Goal: Task Accomplishment & Management: Manage account settings

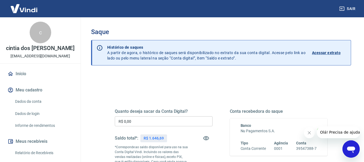
click at [167, 118] on input "R$ 0,00" at bounding box center [164, 121] width 98 height 10
drag, startPoint x: 165, startPoint y: 136, endPoint x: 145, endPoint y: 137, distance: 19.7
click at [145, 137] on div "R$ 1.646,69" at bounding box center [153, 138] width 26 height 8
copy p "$ 1.646,69"
click at [171, 123] on input "R$ 0,00" at bounding box center [164, 121] width 98 height 10
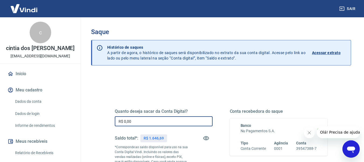
paste input "text"
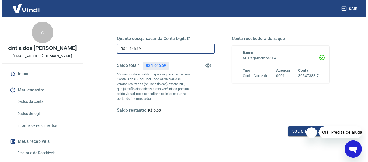
scroll to position [81, 0]
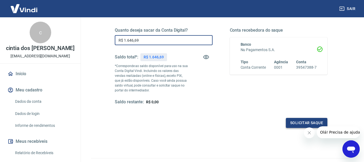
type input "R$ 1.646,69"
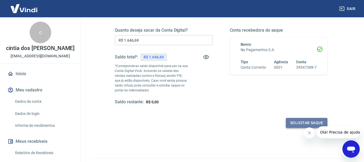
click at [302, 123] on button "Solicitar saque" at bounding box center [307, 123] width 42 height 10
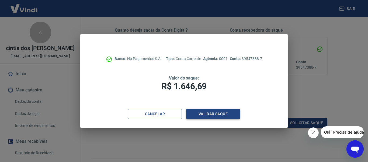
click at [222, 114] on button "Validar saque" at bounding box center [213, 114] width 54 height 10
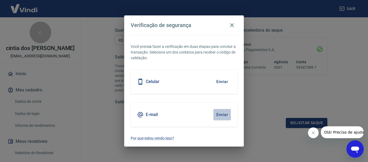
click at [222, 114] on button "Enviar" at bounding box center [223, 114] width 18 height 11
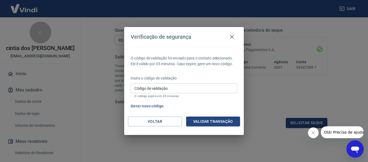
click at [217, 89] on input "Código de validação" at bounding box center [184, 88] width 107 height 10
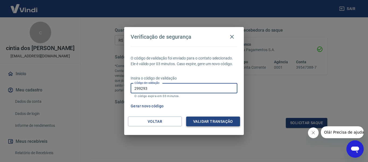
type input "299293"
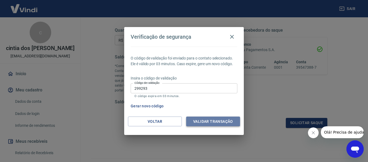
click at [214, 122] on button "Validar transação" at bounding box center [213, 121] width 54 height 10
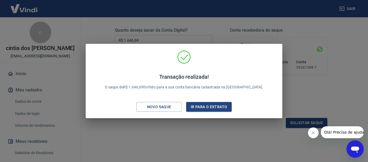
click at [226, 131] on div "Transação realizada! O saque de R$ 1.646,69 foi feito para a sua conta bancária…" at bounding box center [184, 81] width 368 height 162
